Goal: Find specific page/section: Find specific page/section

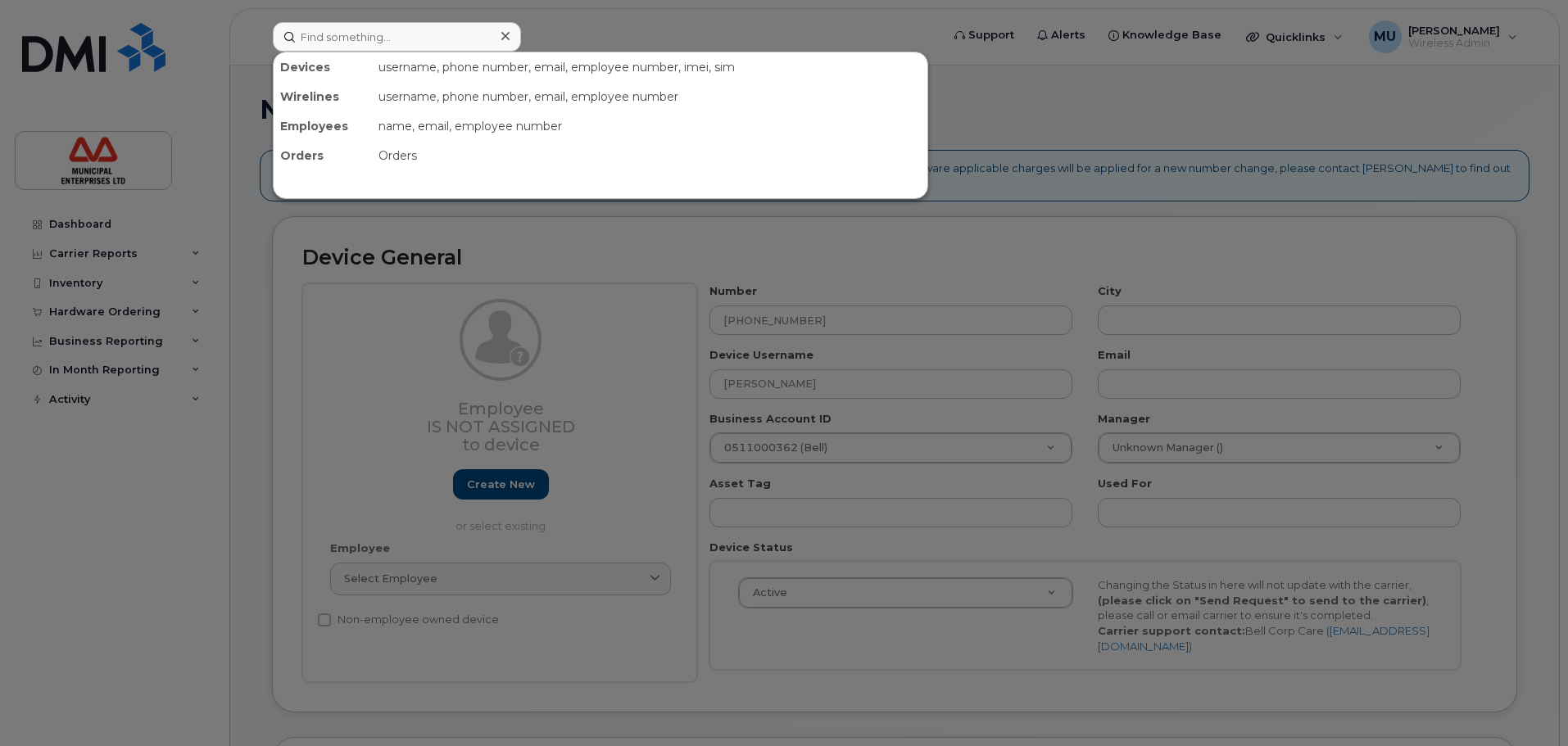
select select "3844586"
click at [349, 48] on input at bounding box center [397, 37] width 248 height 30
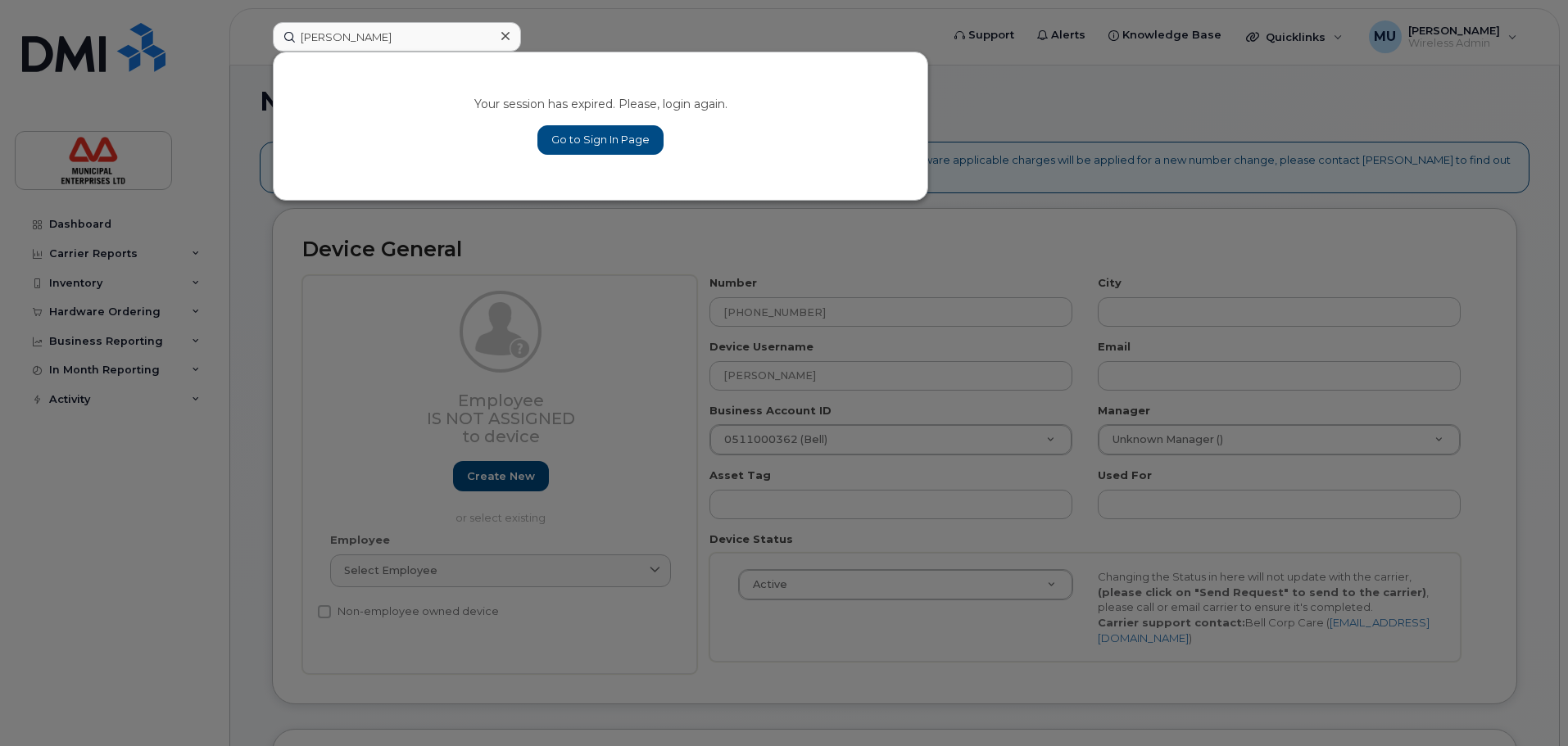
type input "[PERSON_NAME]"
click at [634, 141] on link "Go to Sign In Page" at bounding box center [600, 140] width 126 height 30
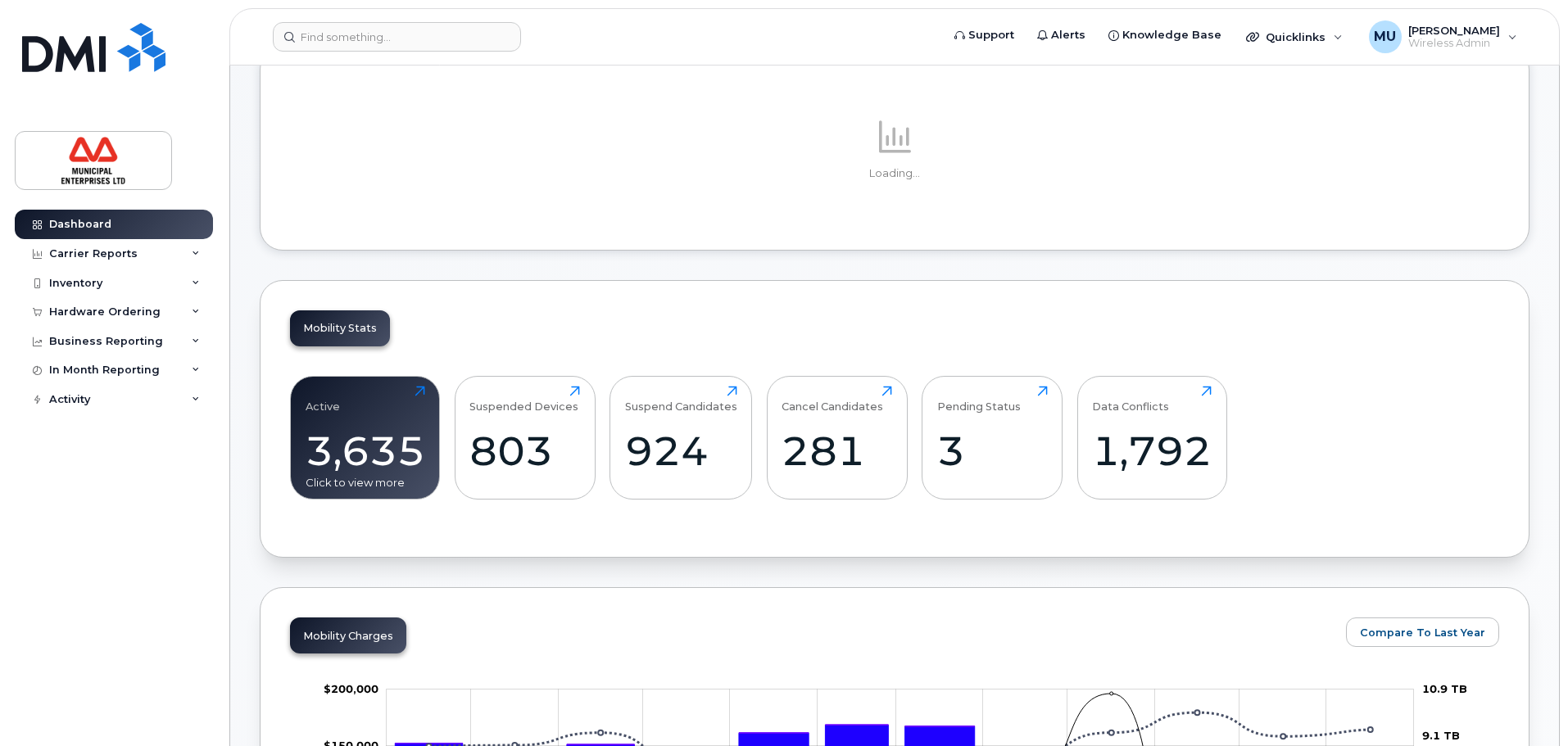
scroll to position [164, 0]
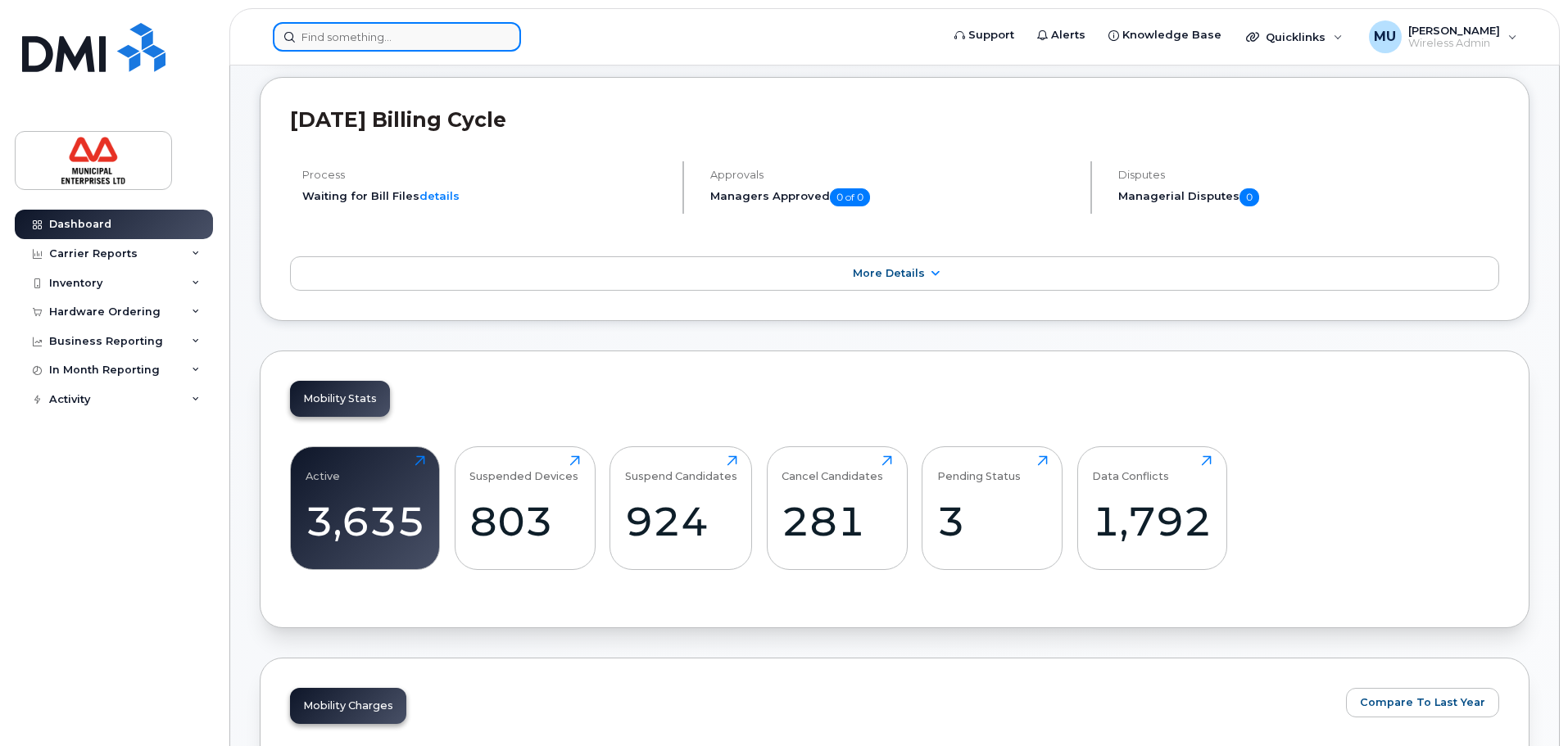
click at [430, 23] on input at bounding box center [397, 37] width 248 height 30
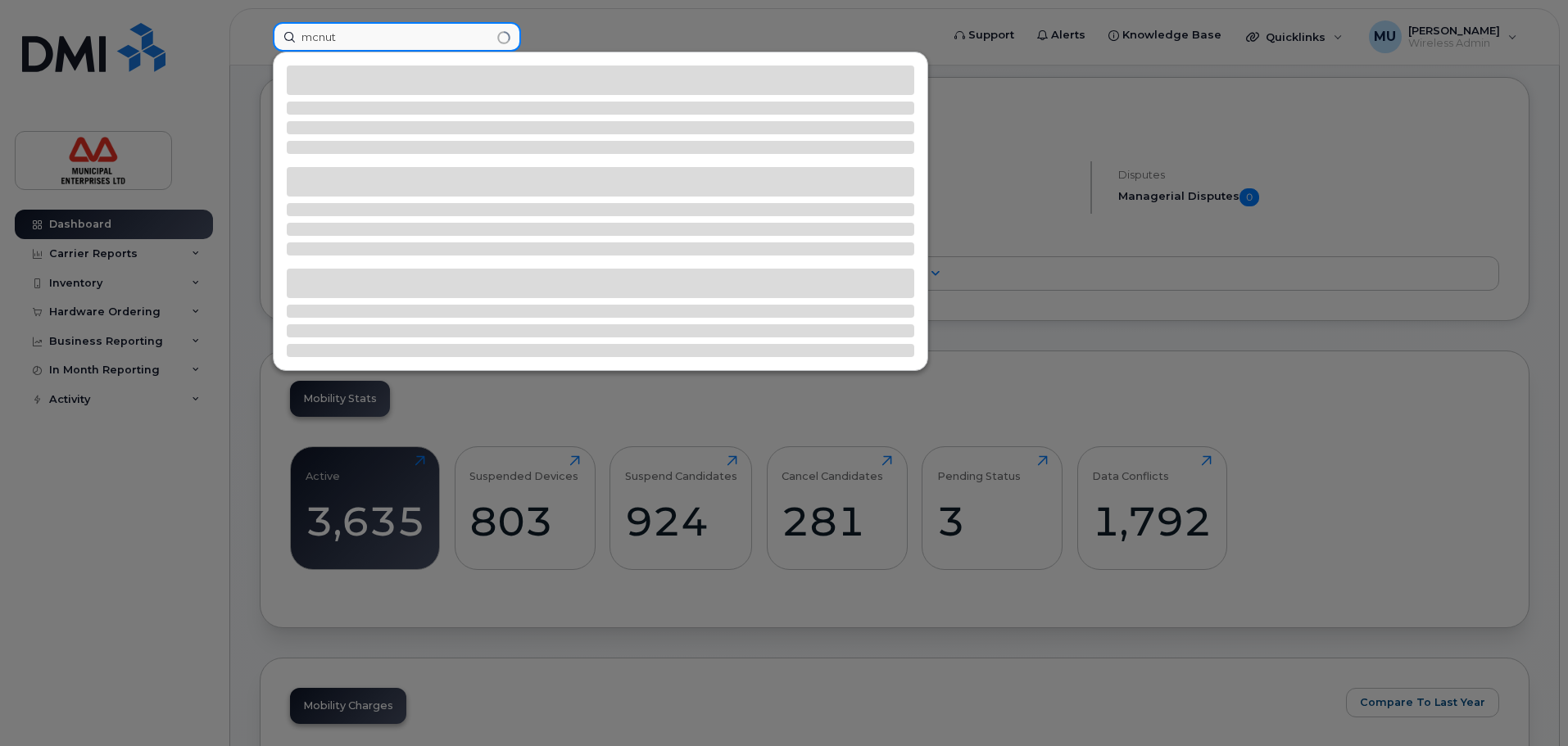
type input "[PERSON_NAME]"
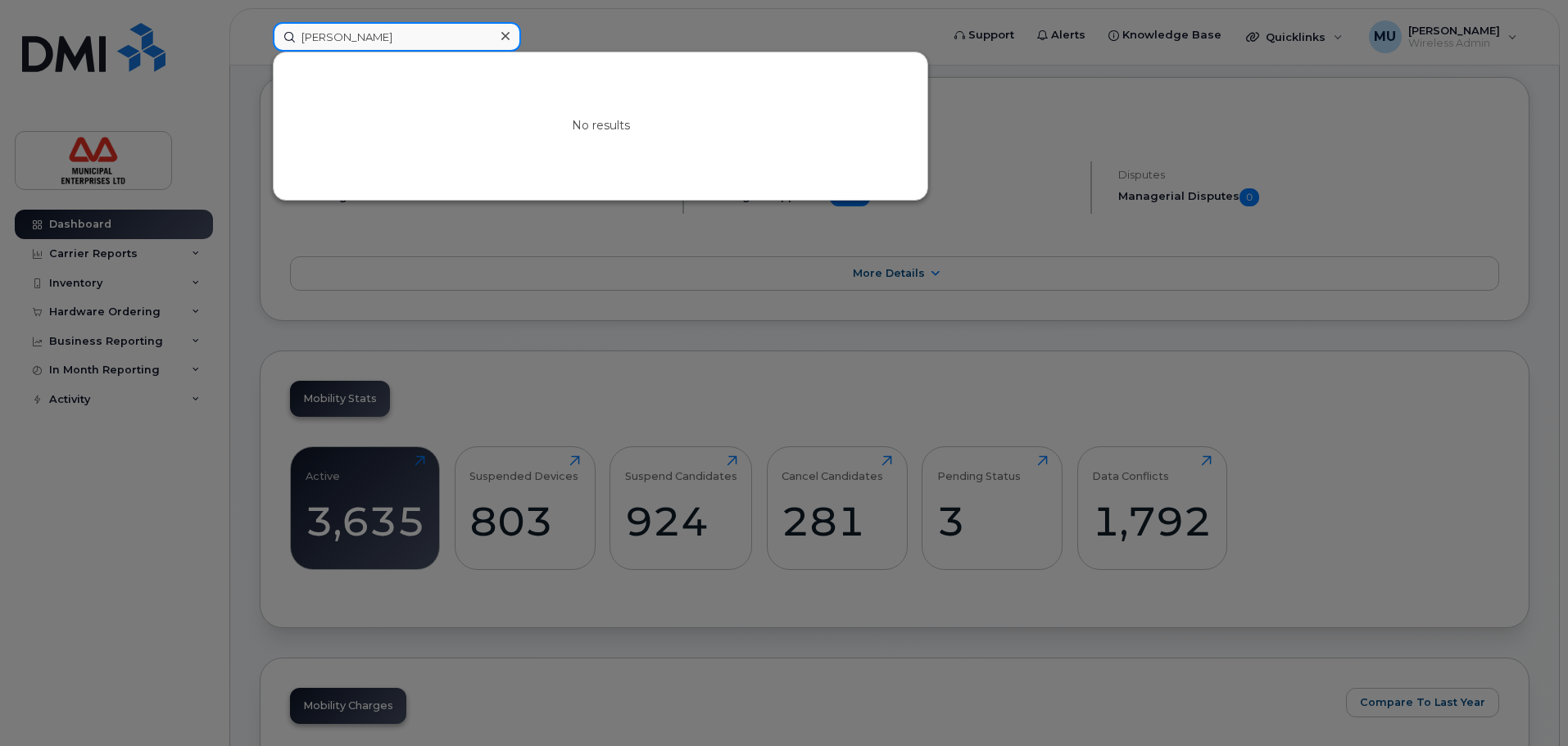
scroll to position [0, 0]
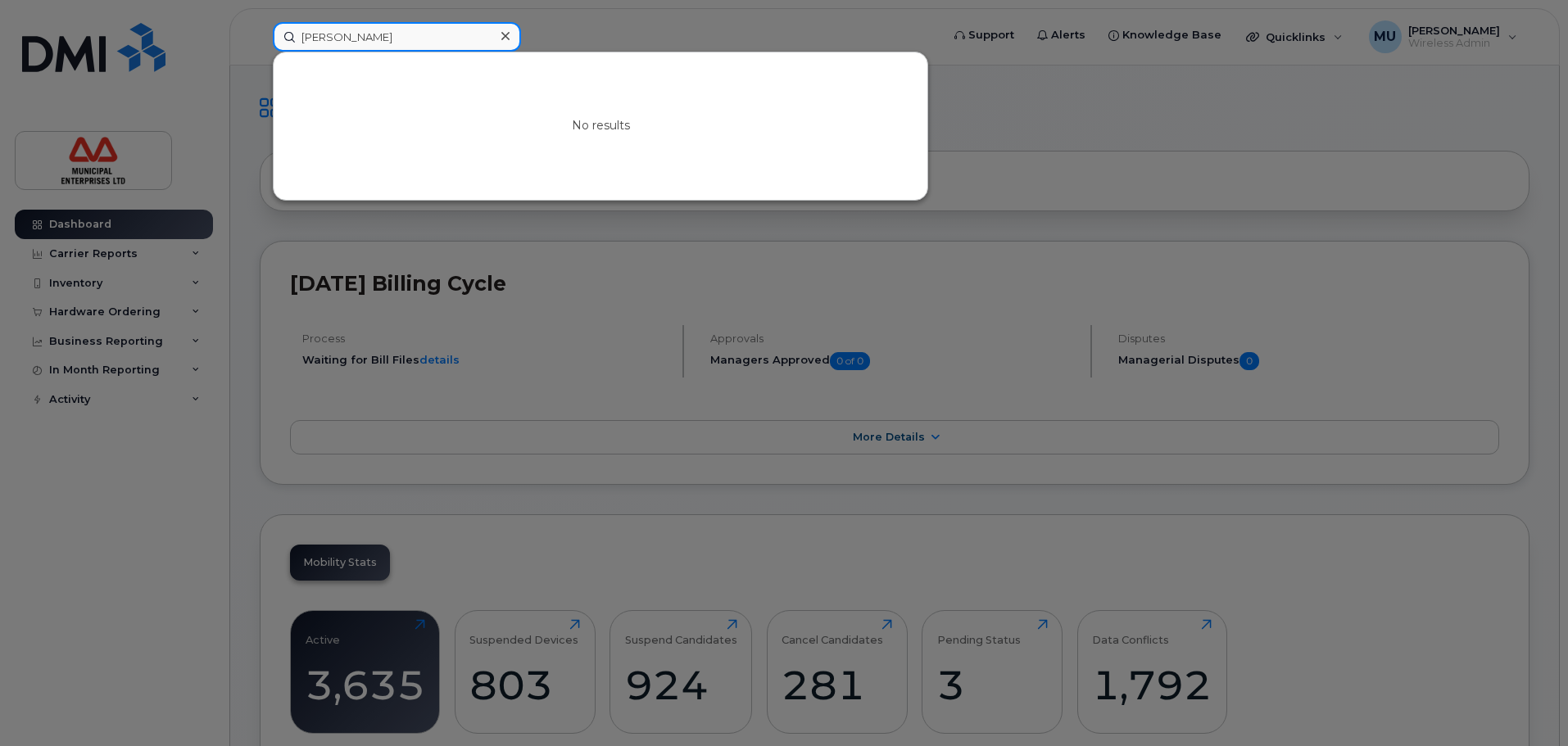
drag, startPoint x: 435, startPoint y: 40, endPoint x: 19, endPoint y: -45, distance: 424.6
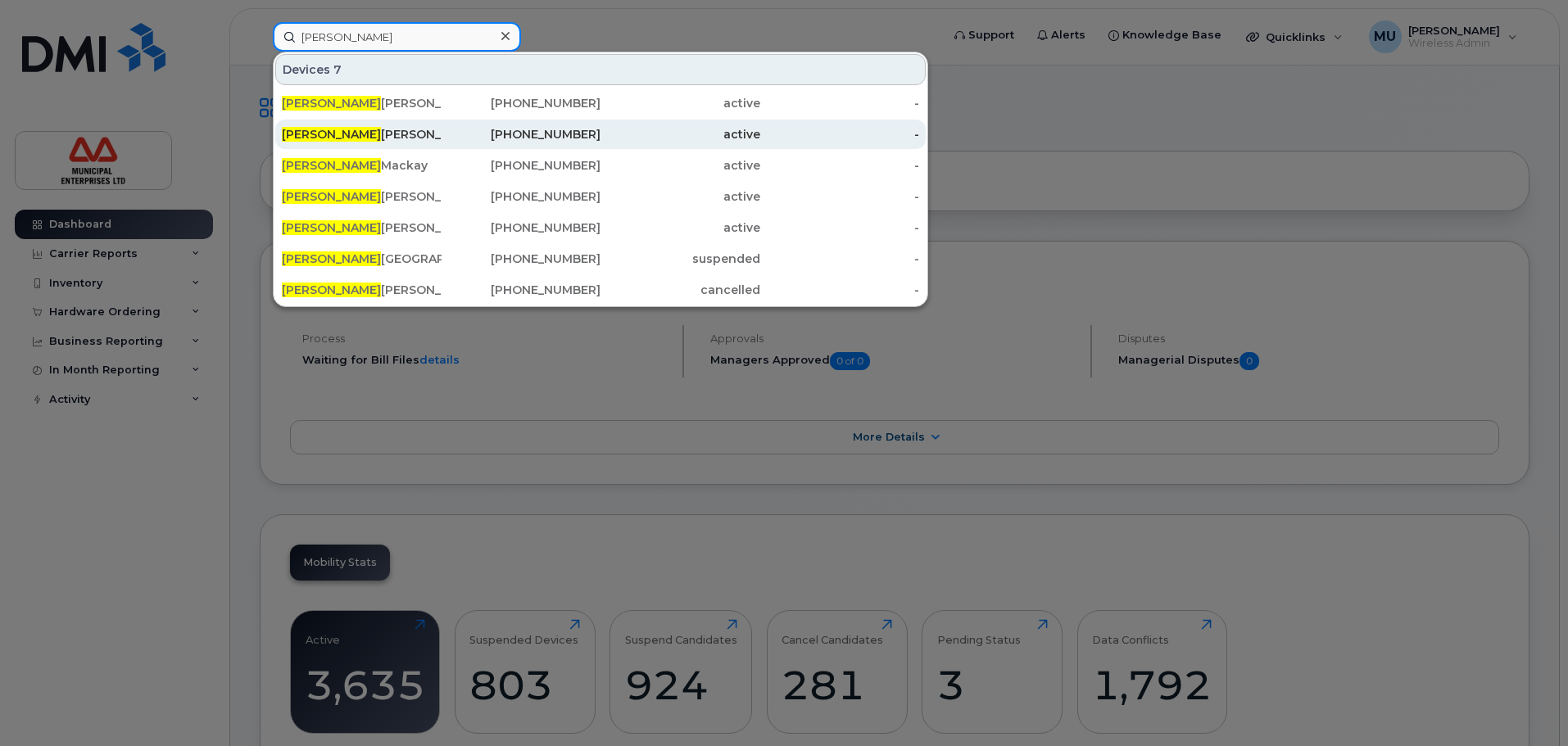
type input "cory"
click at [314, 136] on div "Cory Mc Nutt" at bounding box center [362, 134] width 160 height 16
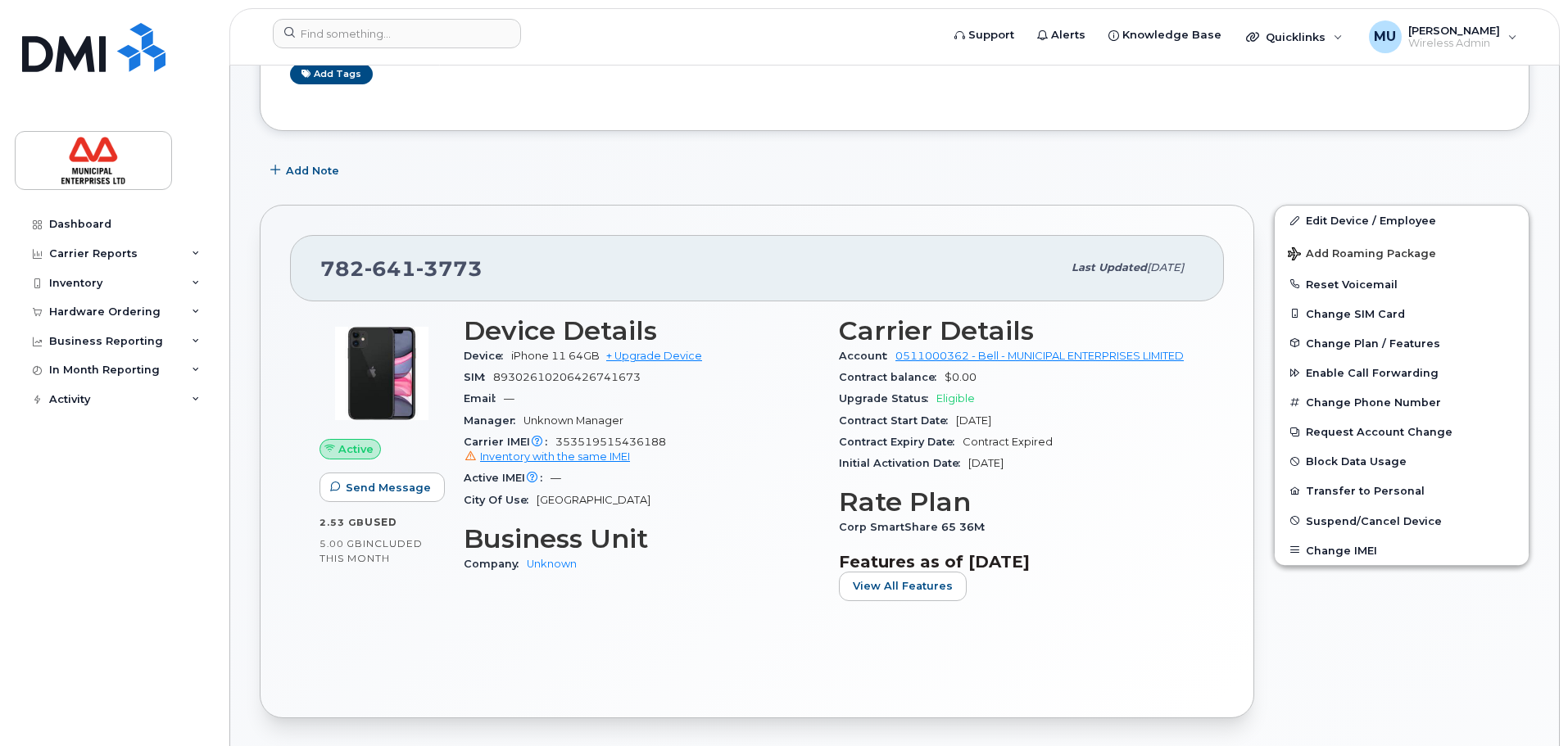
scroll to position [49, 0]
